Goal: Ask a question

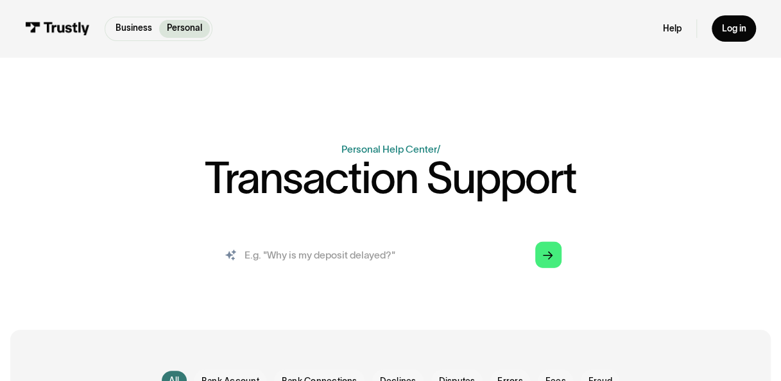
click at [354, 264] on input "search" at bounding box center [390, 255] width 361 height 40
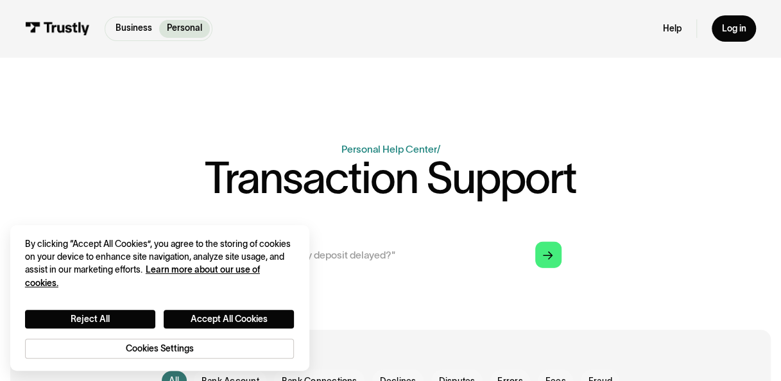
click at [401, 240] on input "search" at bounding box center [390, 255] width 361 height 40
type input "detailed state: exposure limit"
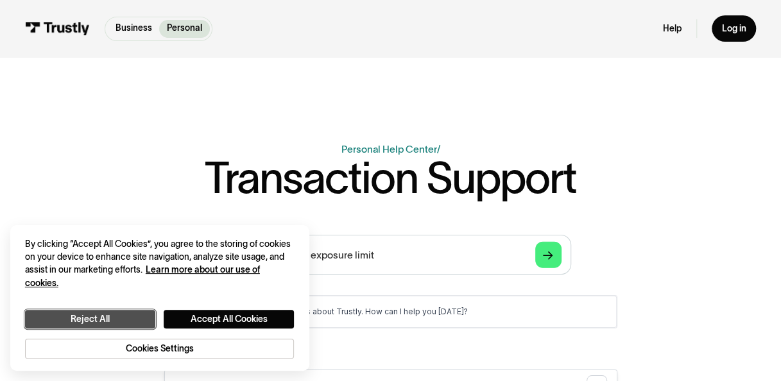
click at [104, 320] on button "Reject All" at bounding box center [90, 319] width 130 height 19
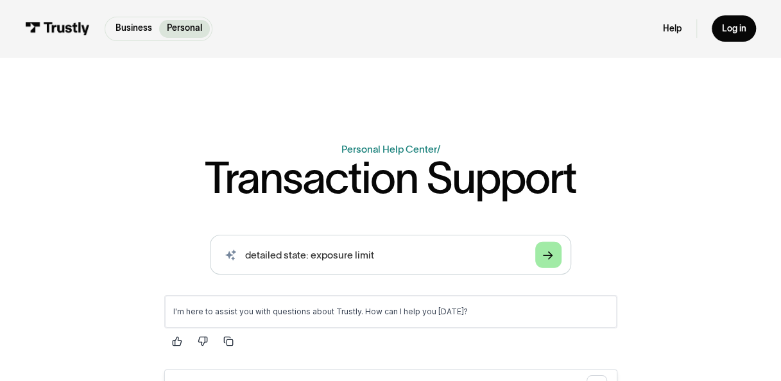
click at [551, 257] on polygon "Search" at bounding box center [548, 255] width 10 height 8
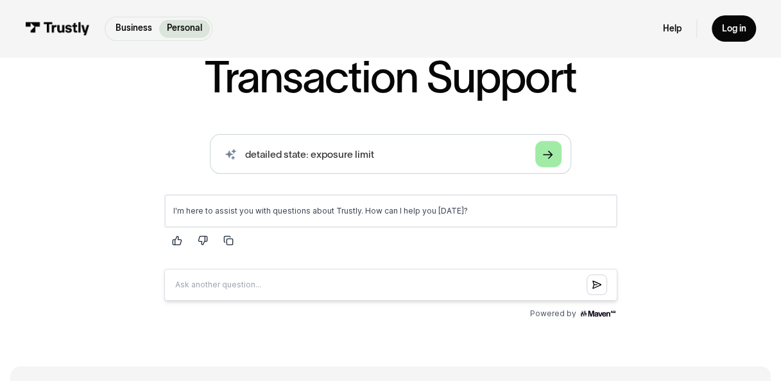
scroll to position [112, 0]
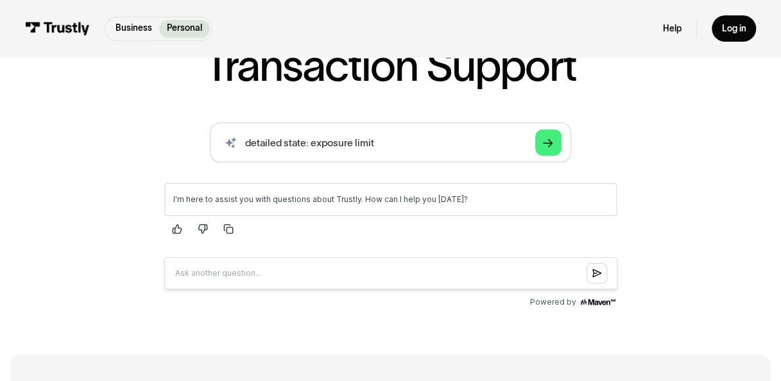
click at [454, 199] on p "I'm here to assist you with questions about Trustly. How can I help you [DATE]?" at bounding box center [390, 200] width 435 height 10
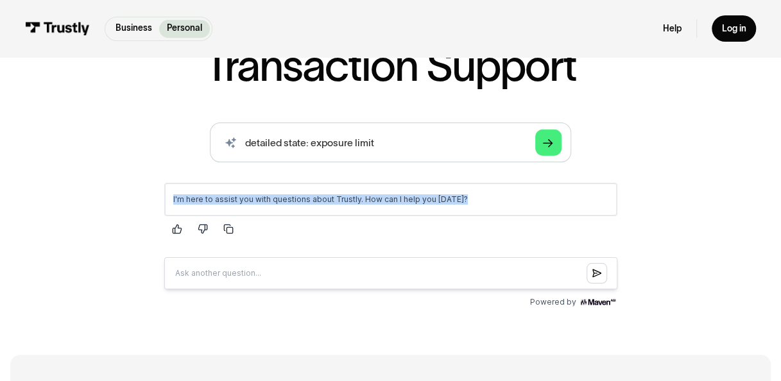
drag, startPoint x: 454, startPoint y: 199, endPoint x: 600, endPoint y: 345, distance: 206.1
click at [454, 199] on p "I'm here to assist you with questions about Trustly. How can I help you [DATE]?" at bounding box center [390, 200] width 435 height 10
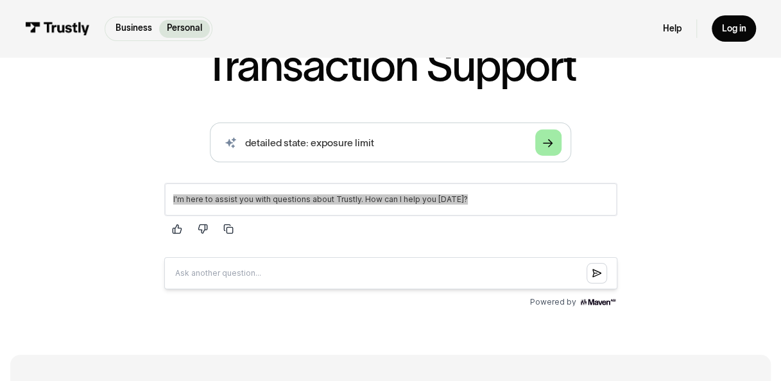
click at [546, 143] on icon "Arrow Right" at bounding box center [548, 143] width 10 height 10
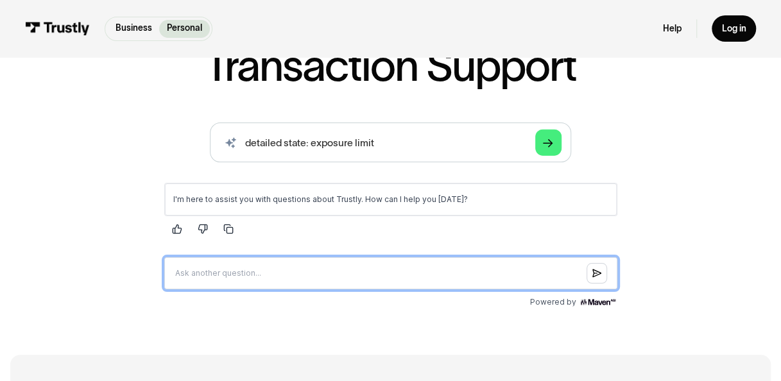
click at [278, 284] on input "Question box" at bounding box center [390, 273] width 453 height 32
click at [223, 273] on input "Question box" at bounding box center [390, 273] width 453 height 32
type input "what is exposure limit"
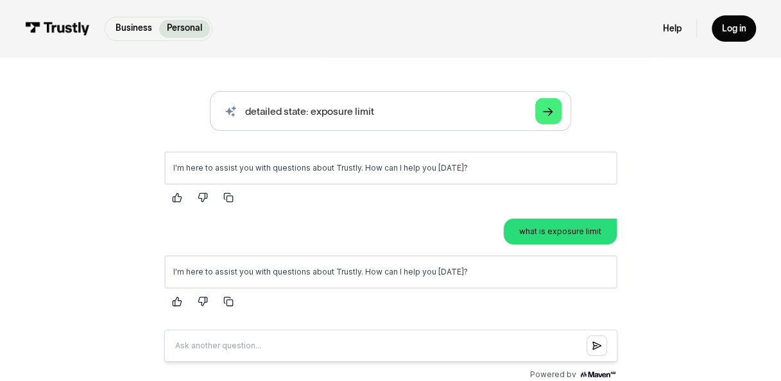
scroll to position [154, 0]
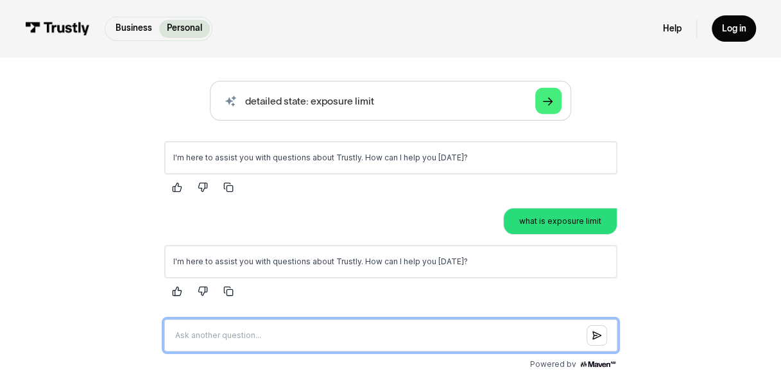
click at [360, 326] on input "Question box" at bounding box center [390, 335] width 453 height 32
type input "my trustly transaction is failing, why"
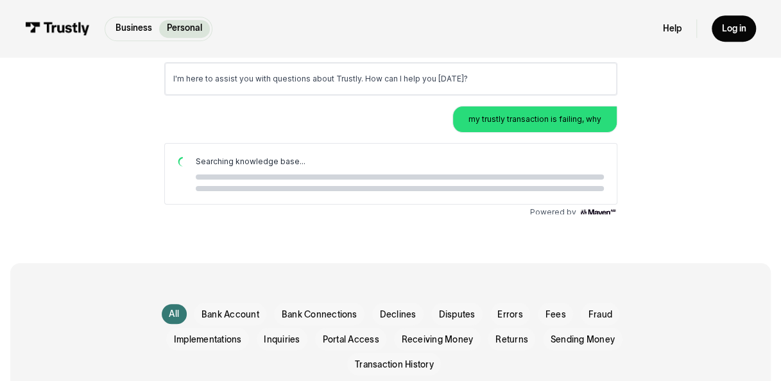
scroll to position [347, 0]
